Goal: Find specific page/section: Find specific page/section

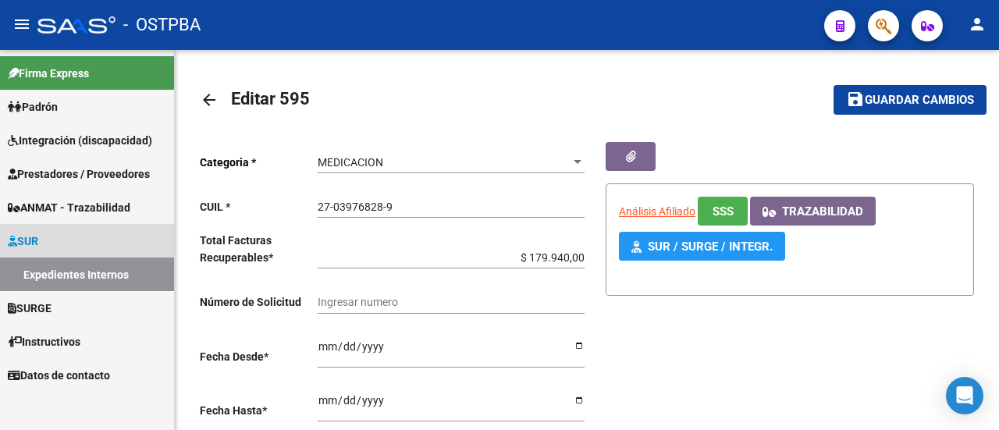
click at [65, 277] on link "Expedientes Internos" at bounding box center [87, 275] width 174 height 34
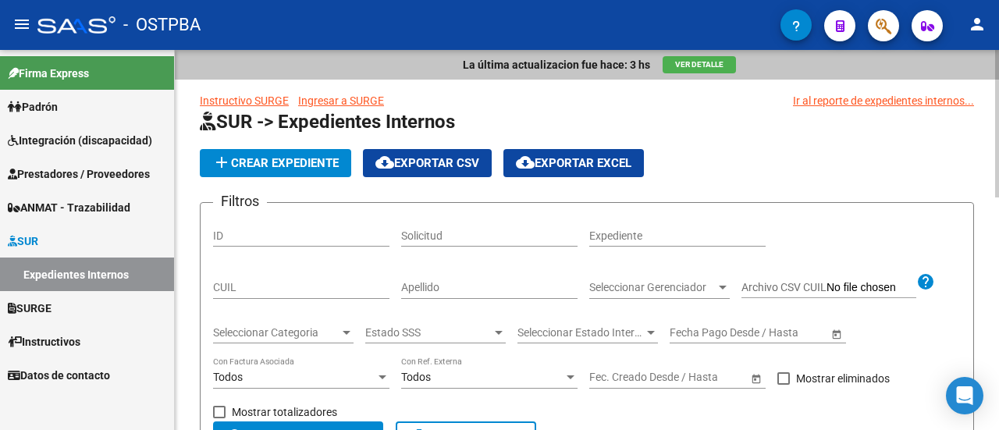
click at [471, 281] on input "Apellido" at bounding box center [489, 287] width 176 height 13
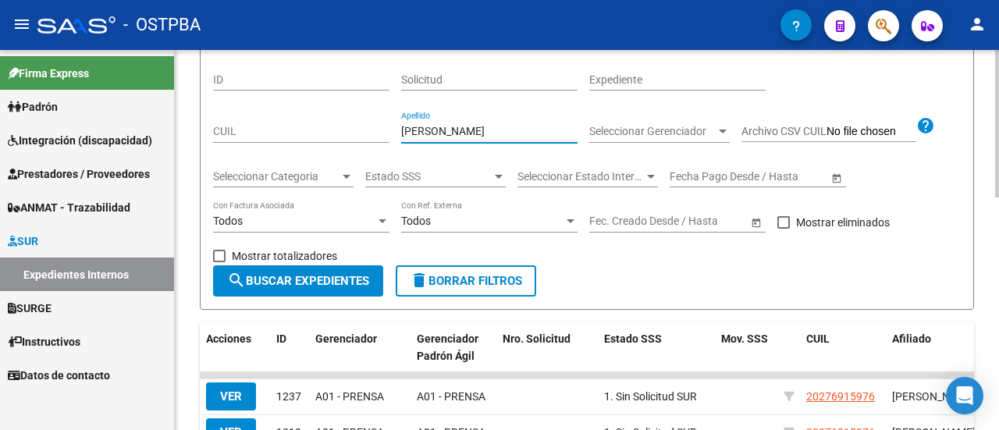
type input "[PERSON_NAME]"
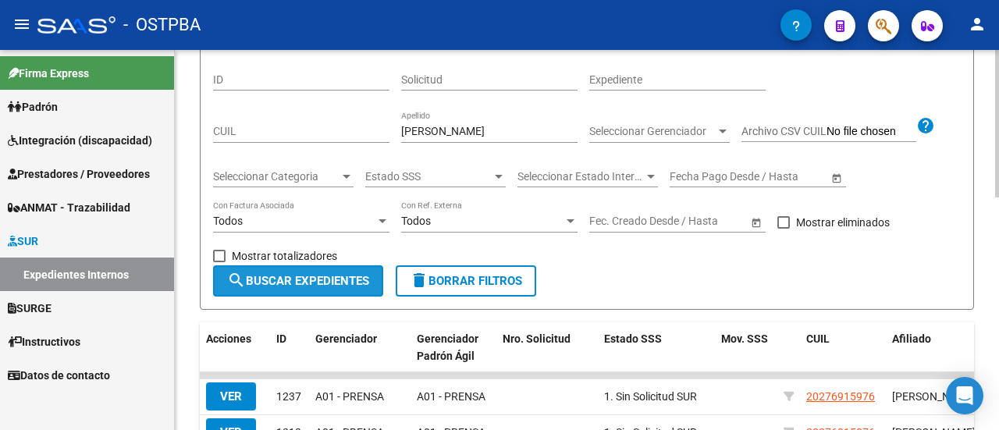
click at [332, 276] on span "search Buscar Expedientes" at bounding box center [298, 281] width 142 height 14
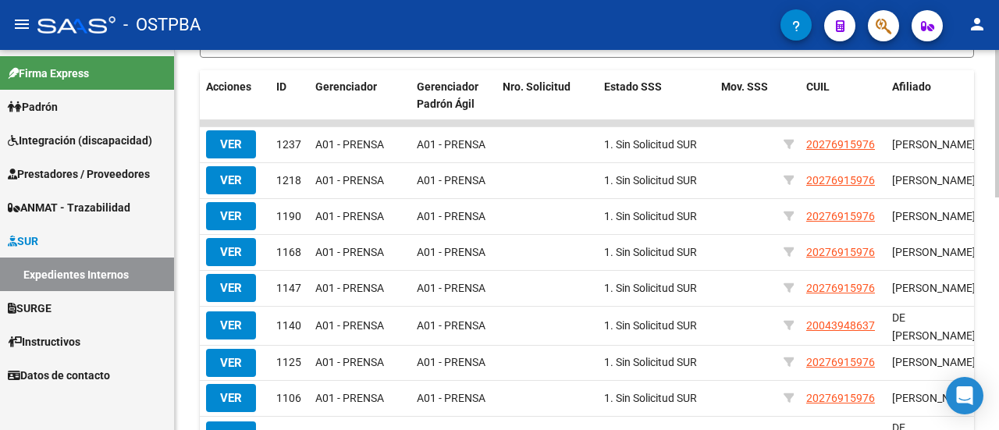
scroll to position [365, 0]
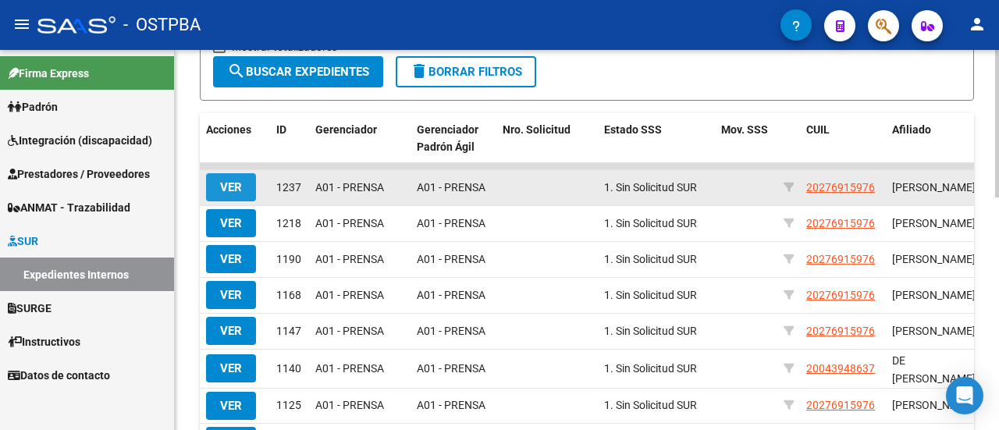
click at [220, 190] on span "VER" at bounding box center [231, 187] width 22 height 14
